Goal: Transaction & Acquisition: Purchase product/service

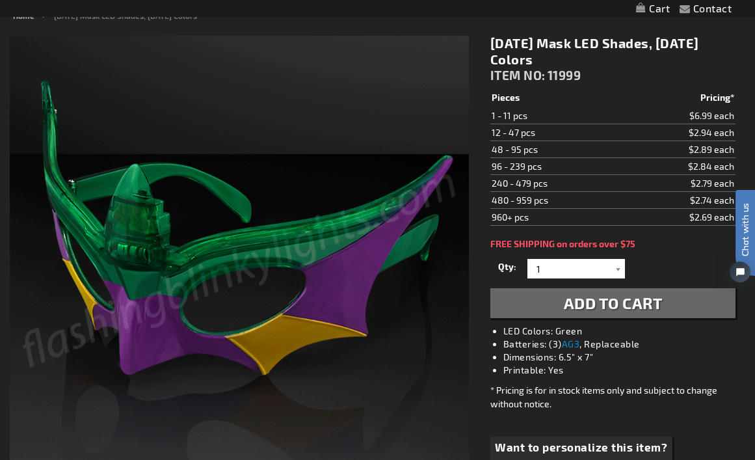
scroll to position [117, 0]
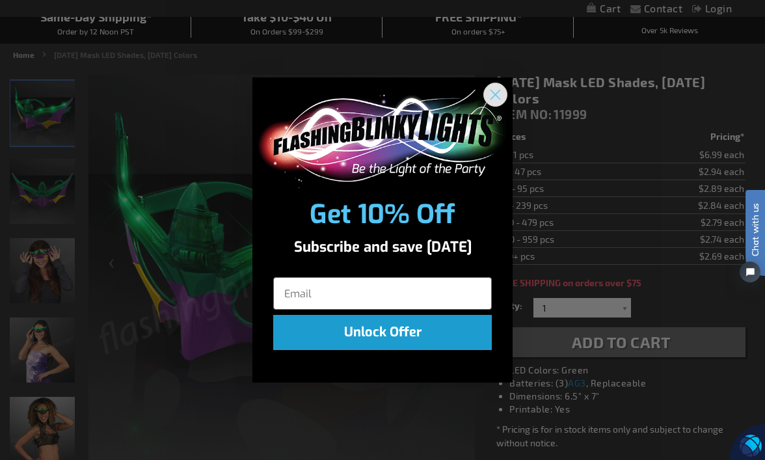
click at [495, 93] on circle "Close dialog" at bounding box center [494, 94] width 21 height 21
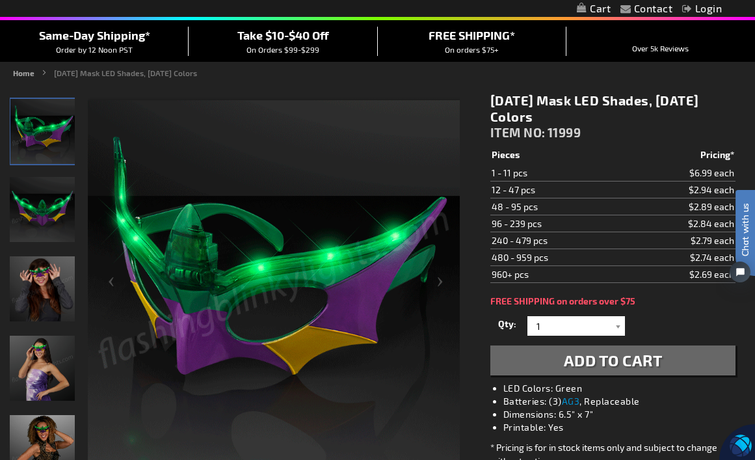
scroll to position [130, 0]
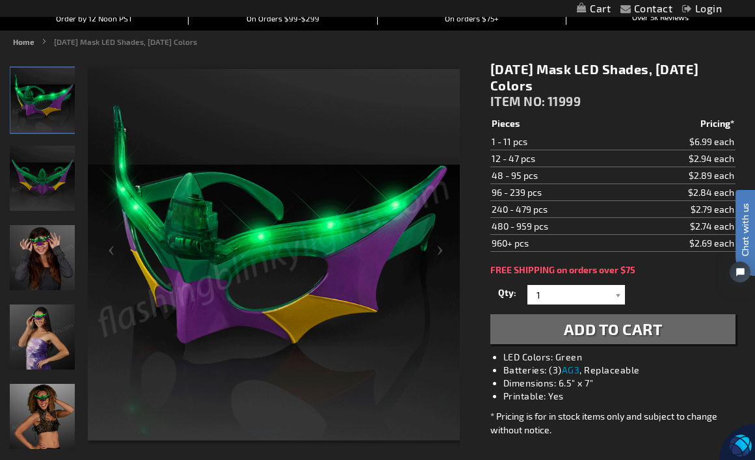
click at [44, 397] on img "Woman wearing Light Up Mardi Gras Mask LED Glasses" at bounding box center [42, 416] width 65 height 65
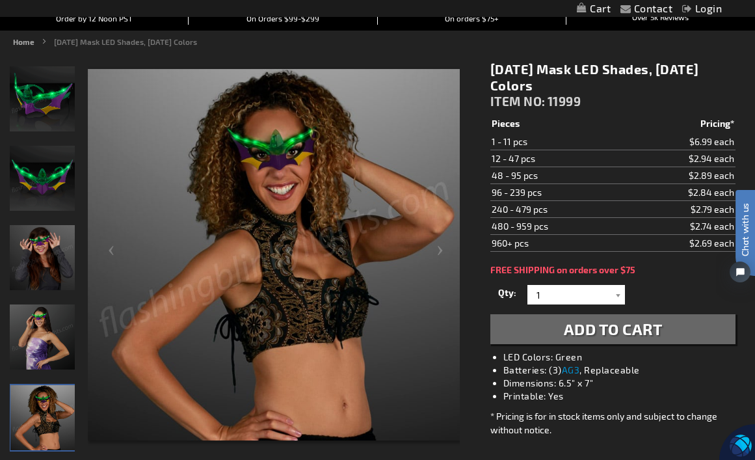
click at [46, 177] on img "Light Up Mardi Gras Mask LED Glasses" at bounding box center [42, 178] width 65 height 65
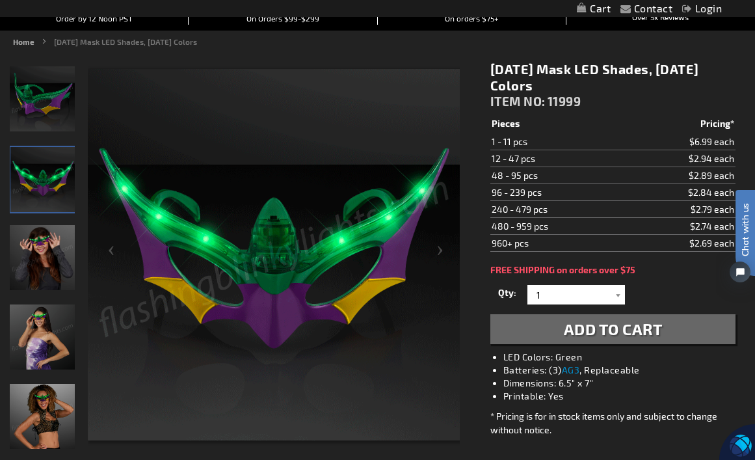
click at [45, 255] on img "Girl displaying Light Up Mardi Gras Mask LED Glasses" at bounding box center [42, 257] width 65 height 65
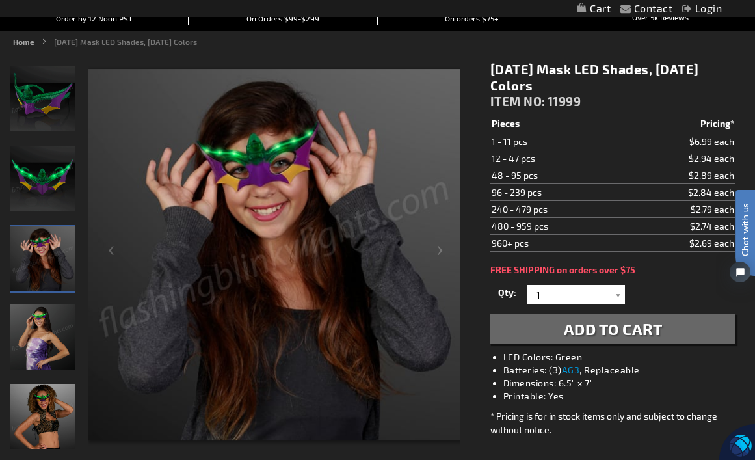
click at [47, 313] on img "Woman wearing LED Mardi Gras Mask Shades" at bounding box center [42, 336] width 65 height 65
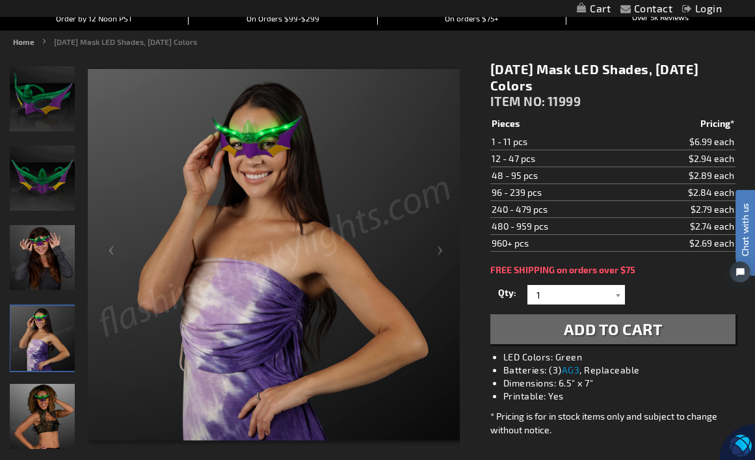
click at [637, 333] on span "Add to Cart" at bounding box center [613, 328] width 99 height 19
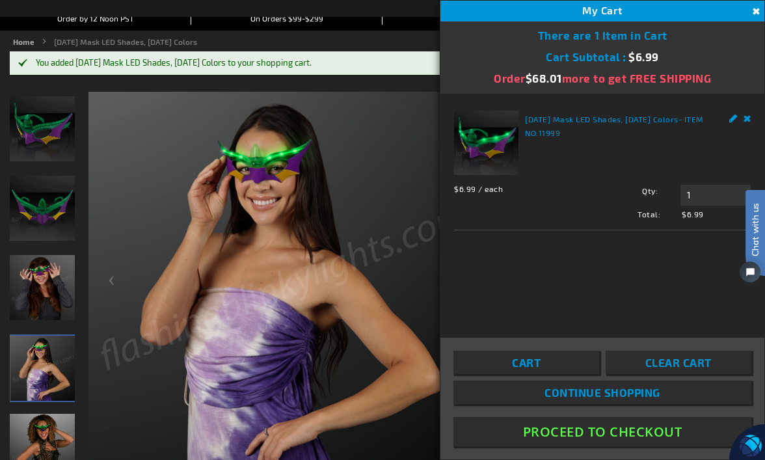
click at [609, 428] on button "Proceed To Checkout" at bounding box center [602, 431] width 298 height 29
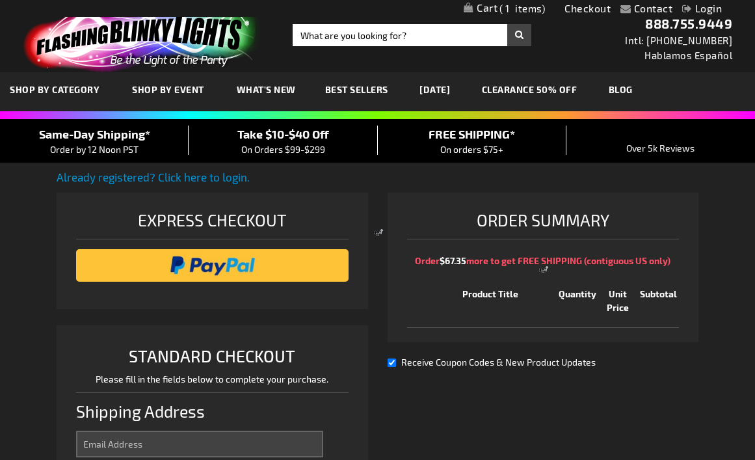
select select "US"
